Goal: Task Accomplishment & Management: Manage account settings

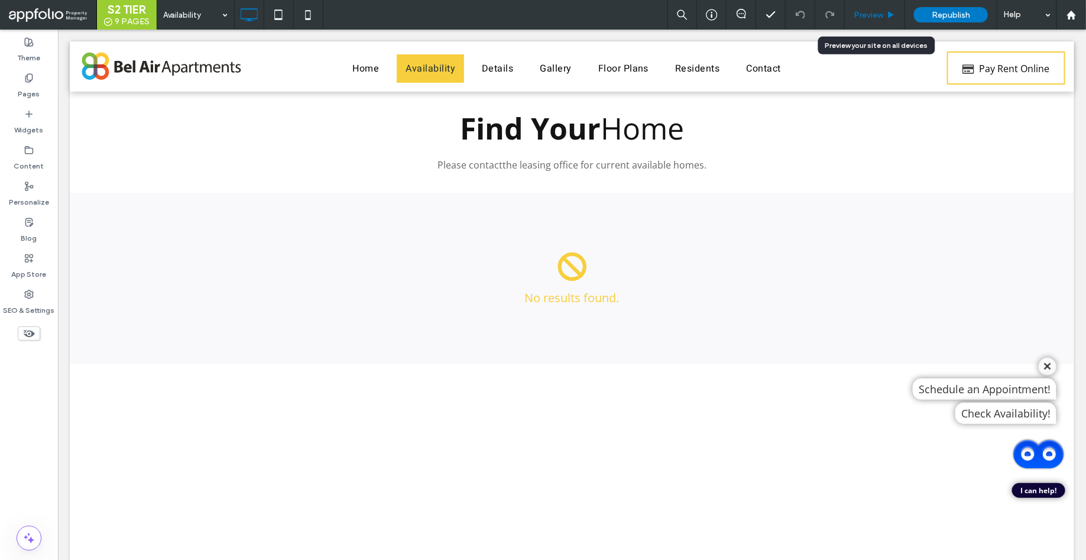
click at [880, 13] on span "Preview" at bounding box center [869, 15] width 30 height 10
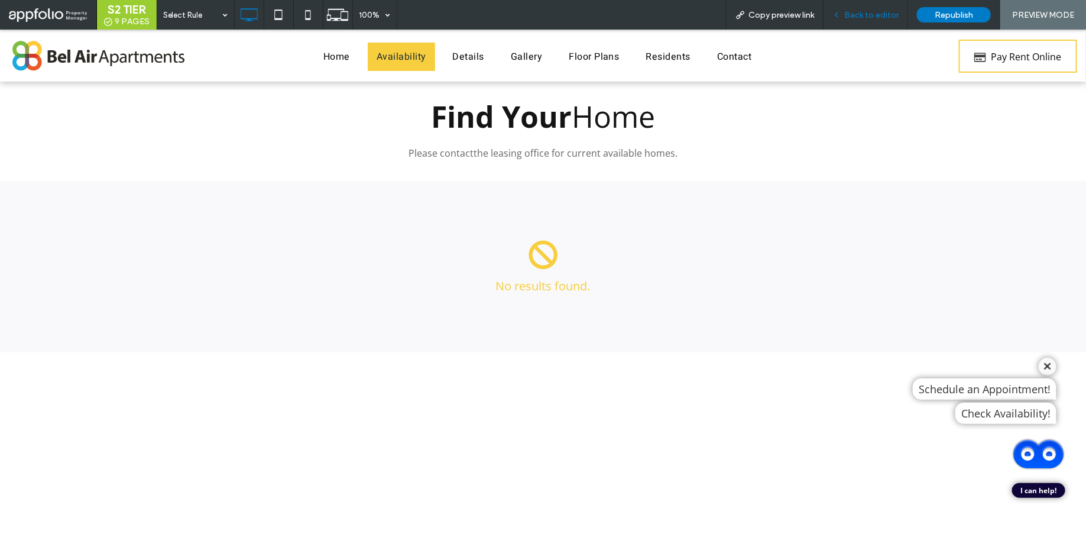
click at [871, 18] on span "Back to editor" at bounding box center [871, 15] width 54 height 10
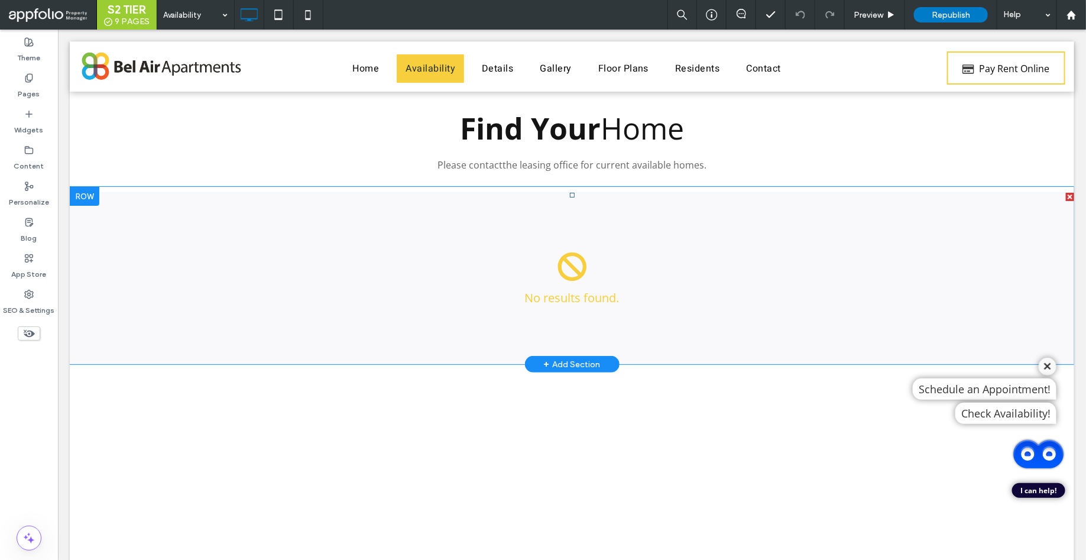
click at [608, 254] on span at bounding box center [571, 277] width 1004 height 171
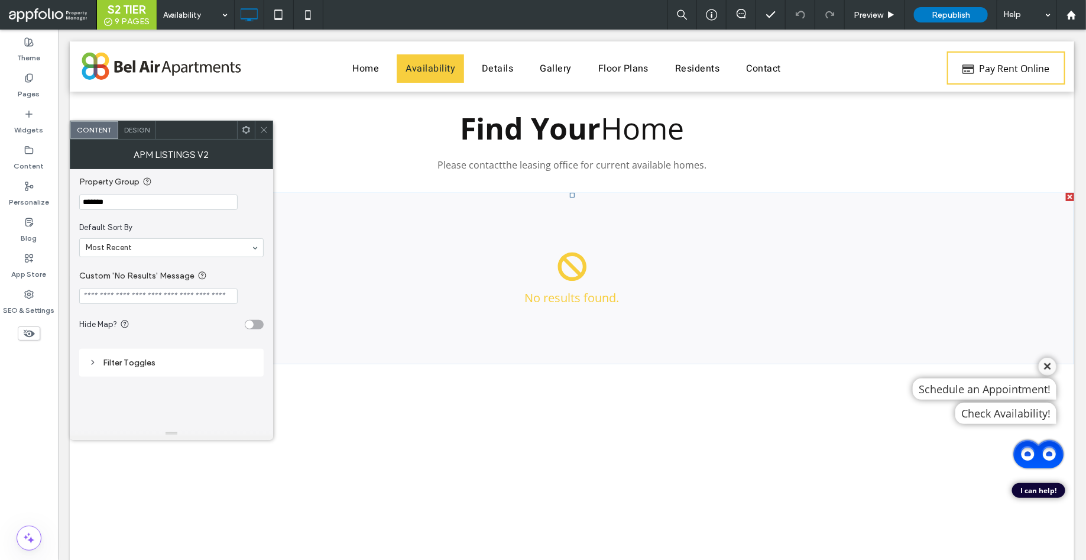
click at [141, 202] on input "*******" at bounding box center [158, 201] width 158 height 15
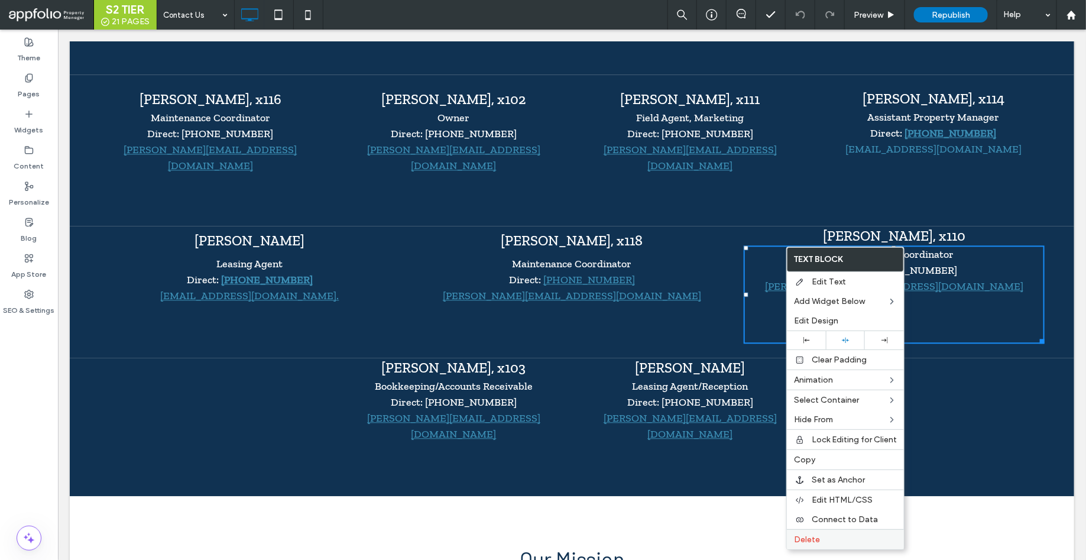
click at [805, 537] on span "Delete" at bounding box center [807, 539] width 26 height 10
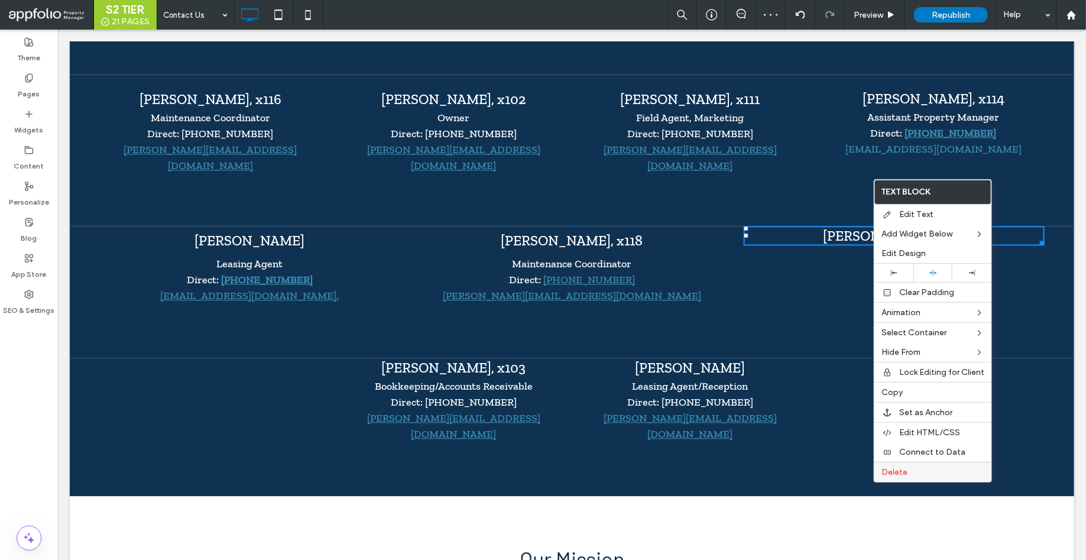
click at [904, 477] on span "Delete" at bounding box center [894, 472] width 26 height 10
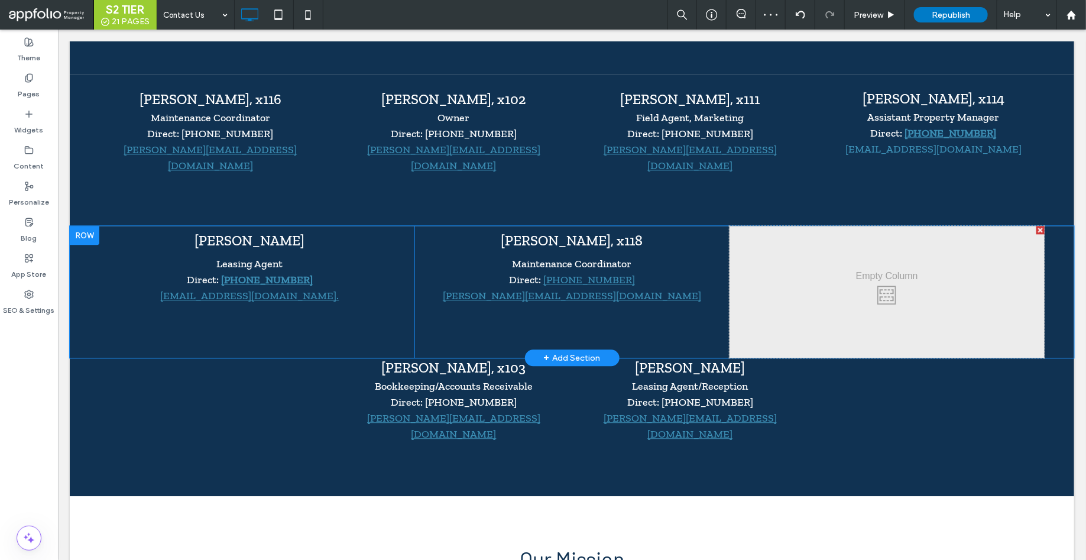
click at [1043, 225] on div at bounding box center [1040, 229] width 8 height 8
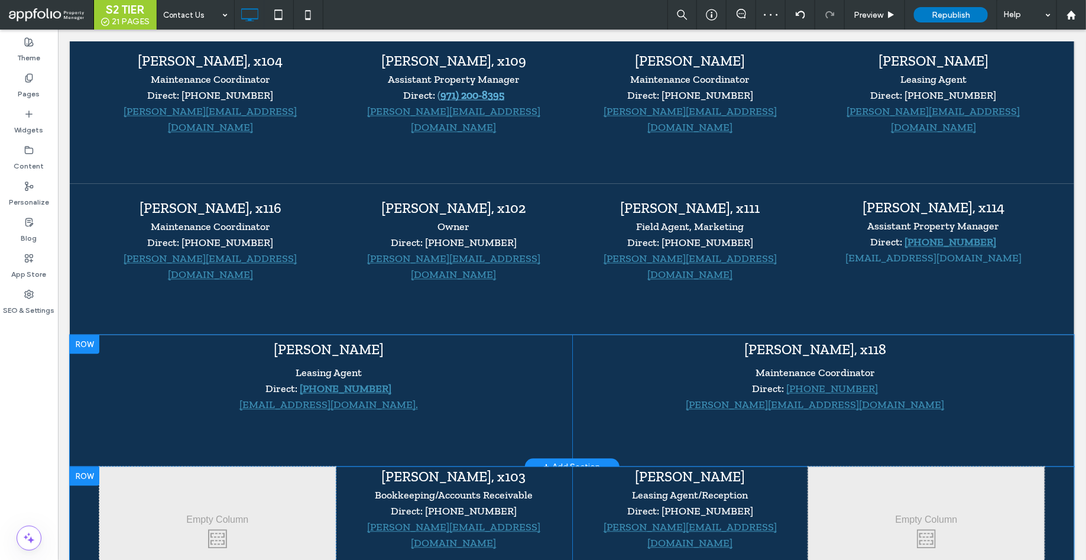
scroll to position [1063, 0]
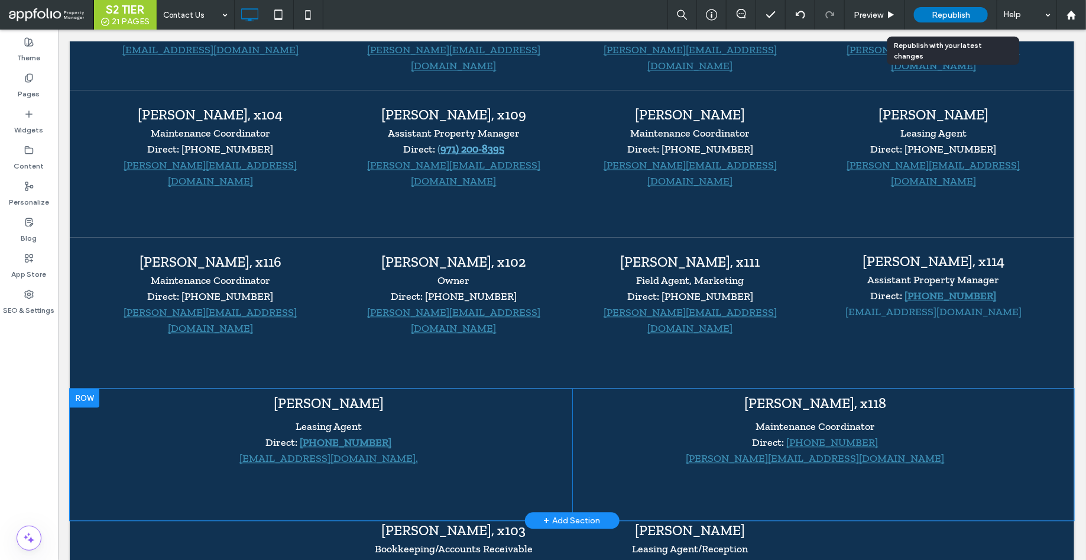
click at [943, 12] on span "Republish" at bounding box center [951, 15] width 38 height 10
